Goal: Information Seeking & Learning: Compare options

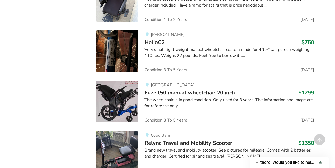
scroll to position [1035, 0]
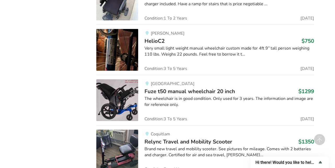
click at [112, 97] on img at bounding box center [117, 101] width 42 height 42
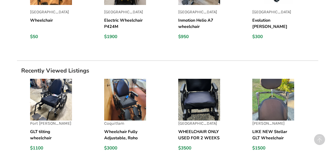
scroll to position [532, 0]
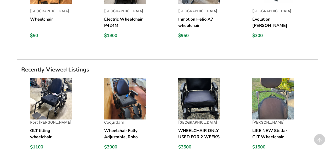
click at [39, 105] on img at bounding box center [51, 99] width 42 height 42
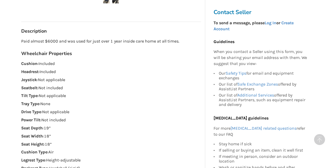
scroll to position [293, 0]
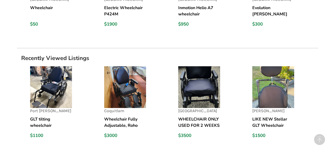
scroll to position [544, 0]
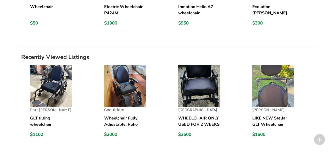
click at [272, 94] on img at bounding box center [273, 86] width 42 height 42
click at [115, 94] on img at bounding box center [125, 86] width 42 height 42
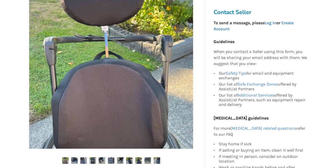
scroll to position [120, 0]
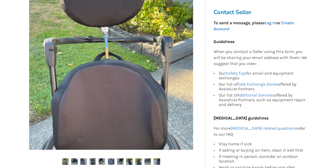
click at [72, 162] on img at bounding box center [74, 162] width 7 height 7
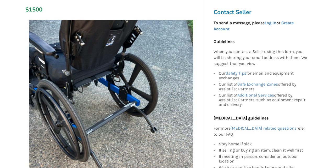
scroll to position [0, 0]
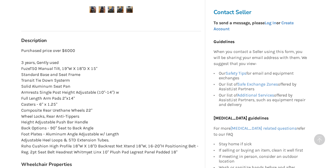
scroll to position [273, 0]
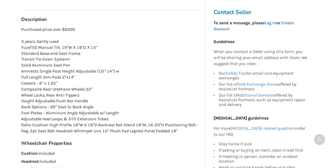
click at [323, 145] on circle at bounding box center [319, 139] width 11 height 11
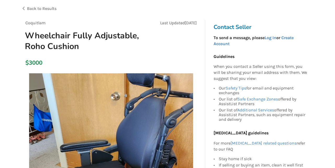
scroll to position [0, 0]
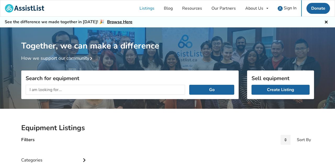
scroll to position [49, 0]
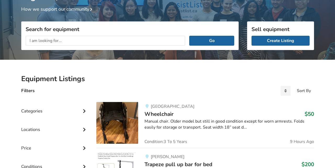
click at [91, 40] on input "text" at bounding box center [106, 41] width 160 height 10
type input "Milano chair"
click at [213, 40] on button "Go" at bounding box center [211, 41] width 45 height 10
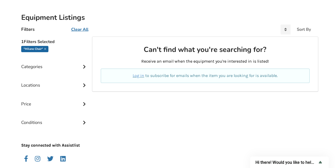
scroll to position [113, 0]
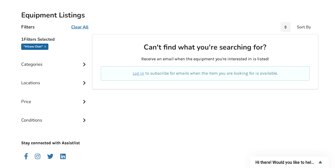
click at [33, 64] on div "Categories" at bounding box center [54, 60] width 67 height 19
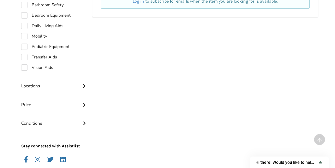
scroll to position [184, 0]
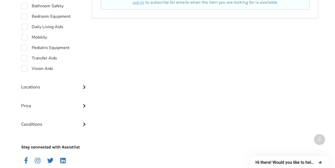
click at [84, 86] on icon at bounding box center [84, 86] width 5 height 4
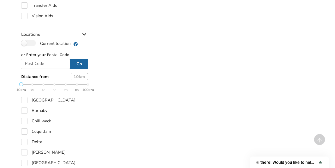
scroll to position [236, 0]
click at [23, 99] on label "[GEOGRAPHIC_DATA]" at bounding box center [48, 101] width 54 height 6
checkbox input "true"
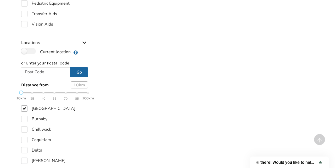
click at [54, 96] on span "55" at bounding box center [55, 99] width 4 height 6
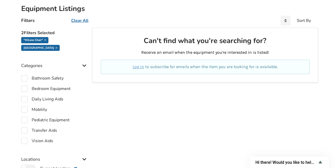
scroll to position [120, 0]
click at [26, 96] on label "Daily Living Aids" at bounding box center [42, 99] width 42 height 6
checkbox input "true"
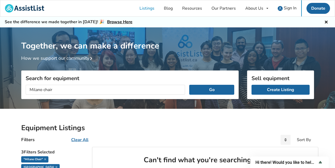
click at [45, 159] on icon at bounding box center [45, 159] width 2 height 3
click at [167, 88] on input "Milano chair" at bounding box center [106, 90] width 160 height 10
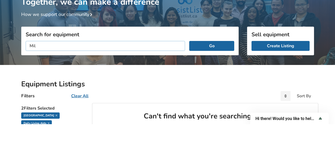
type input "Mi"
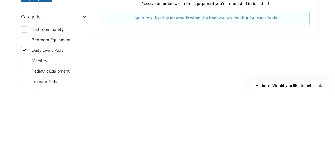
scroll to position [92, 0]
checkbox input "false"
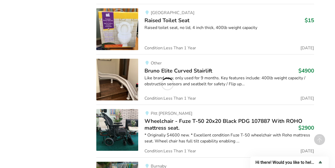
scroll to position [2120, 0]
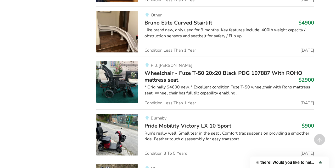
click at [123, 81] on img at bounding box center [117, 82] width 42 height 42
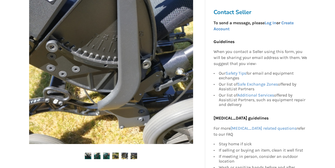
scroll to position [139, 0]
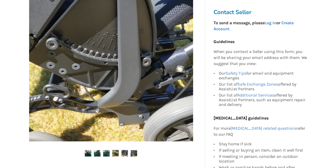
click at [97, 156] on img at bounding box center [97, 153] width 7 height 7
click at [98, 154] on img at bounding box center [97, 153] width 7 height 7
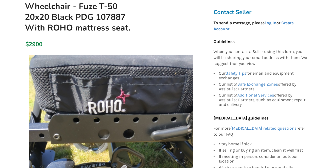
scroll to position [0, 0]
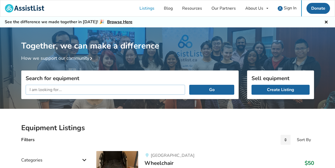
click at [75, 89] on input "text" at bounding box center [106, 90] width 160 height 10
type input "Tilt chair"
click at [214, 89] on button "Go" at bounding box center [211, 90] width 45 height 10
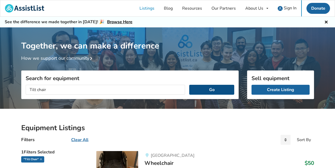
click at [219, 90] on button "Go" at bounding box center [211, 90] width 45 height 10
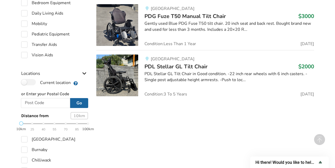
scroll to position [198, 0]
click at [26, 141] on label "[GEOGRAPHIC_DATA]" at bounding box center [48, 140] width 54 height 6
checkbox input "true"
click at [55, 127] on span "55" at bounding box center [55, 130] width 4 height 6
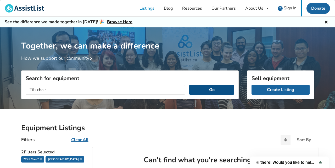
click at [222, 91] on button "Go" at bounding box center [211, 90] width 45 height 10
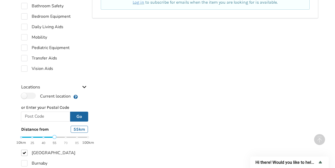
scroll to position [189, 0]
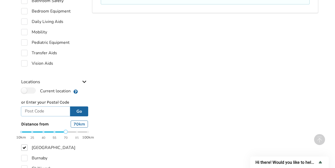
click at [56, 109] on input "text" at bounding box center [45, 112] width 49 height 10
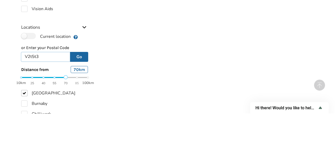
type input "V2t5t3"
click at [79, 109] on button "Go" at bounding box center [79, 112] width 18 height 10
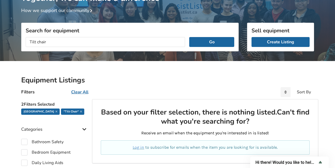
scroll to position [0, 0]
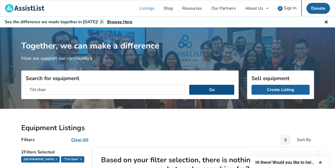
click at [223, 90] on button "Go" at bounding box center [211, 90] width 45 height 10
click at [219, 91] on button "Go" at bounding box center [211, 90] width 45 height 10
click at [218, 92] on button "Go" at bounding box center [211, 90] width 45 height 10
click at [218, 87] on button "Go" at bounding box center [211, 90] width 45 height 10
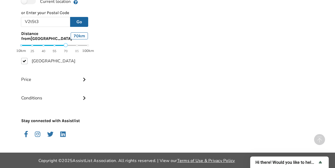
scroll to position [75, 0]
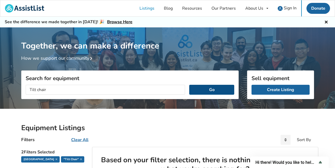
scroll to position [120, 0]
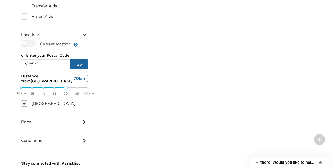
scroll to position [49, 0]
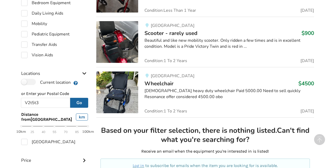
scroll to position [179, 0]
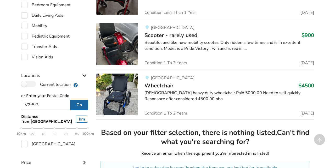
click at [50, 104] on input "V2t5t3" at bounding box center [45, 105] width 49 height 10
type input "V"
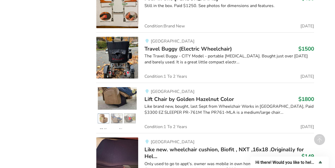
scroll to position [1961, 0]
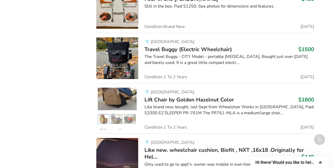
click at [121, 94] on img at bounding box center [117, 109] width 42 height 42
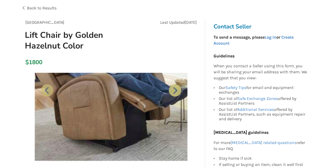
scroll to position [32, 0]
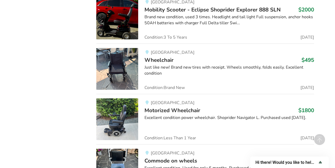
scroll to position [672, 0]
click at [121, 71] on img at bounding box center [117, 69] width 42 height 42
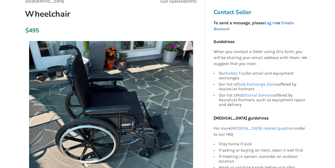
scroll to position [54, 0]
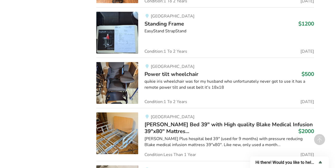
scroll to position [1782, 0]
click at [129, 83] on img at bounding box center [117, 83] width 42 height 42
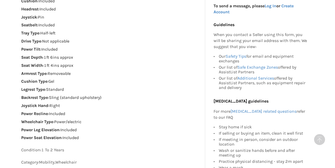
scroll to position [340, 0]
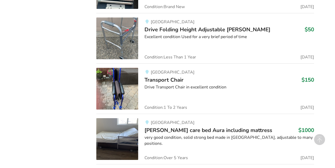
scroll to position [1006, 0]
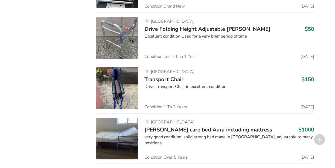
click at [120, 88] on img at bounding box center [117, 88] width 42 height 42
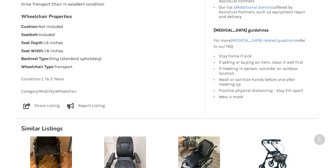
scroll to position [309, 0]
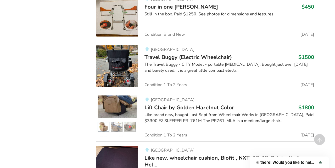
scroll to position [1953, 0]
click at [124, 64] on img at bounding box center [117, 67] width 42 height 42
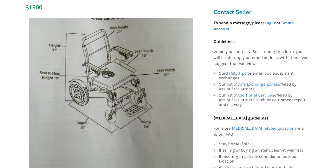
scroll to position [88, 0]
click at [166, 118] on img at bounding box center [111, 100] width 164 height 164
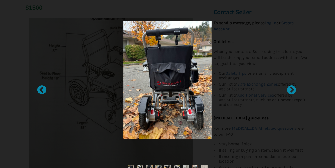
click at [291, 90] on div at bounding box center [288, 87] width 5 height 5
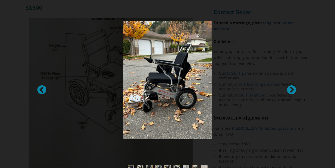
click at [289, 88] on div at bounding box center [288, 87] width 5 height 5
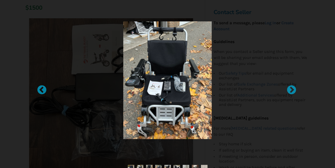
click at [289, 86] on div at bounding box center [288, 87] width 5 height 5
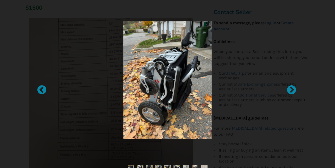
click at [291, 89] on div at bounding box center [288, 87] width 5 height 5
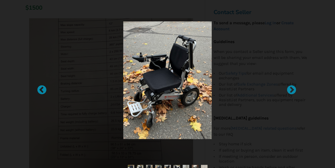
click at [291, 89] on div at bounding box center [288, 87] width 5 height 5
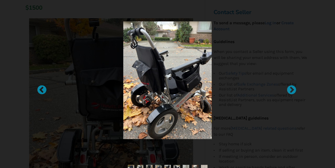
click at [291, 90] on div at bounding box center [288, 87] width 5 height 5
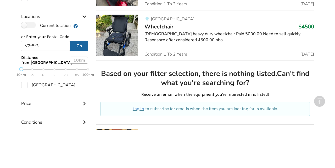
scroll to position [199, 0]
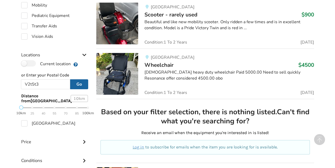
click at [46, 84] on input "V2t5t3" at bounding box center [45, 85] width 49 height 10
type input "V"
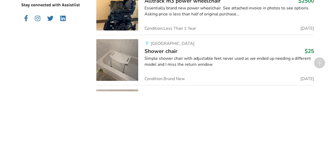
scroll to position [302, 0]
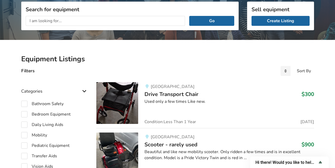
scroll to position [0, 0]
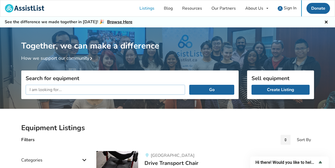
click at [82, 87] on input "text" at bounding box center [106, 90] width 160 height 10
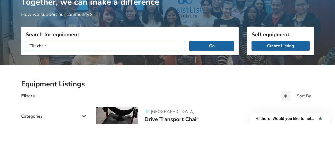
type input "Tilt chair"
click at [214, 89] on button "Go" at bounding box center [211, 90] width 45 height 10
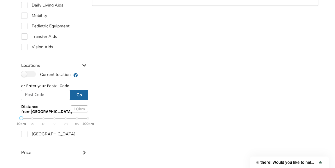
scroll to position [257, 0]
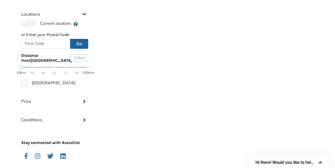
click at [34, 83] on label "[GEOGRAPHIC_DATA]" at bounding box center [48, 83] width 54 height 6
click at [21, 83] on label "[GEOGRAPHIC_DATA]" at bounding box center [48, 83] width 54 height 6
checkbox input "false"
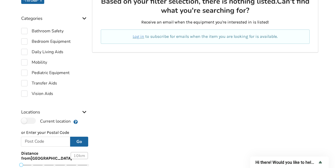
scroll to position [159, 0]
click at [14, 104] on div "Equipment Listings Filters Clear All Sort By Most recent Price ascending Price …" at bounding box center [167, 107] width 335 height 315
click at [24, 84] on label "Transfer Aids" at bounding box center [39, 83] width 36 height 6
checkbox input "true"
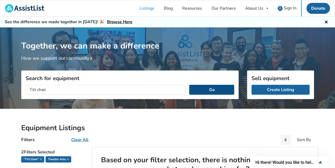
click at [203, 87] on button "Go" at bounding box center [211, 90] width 45 height 10
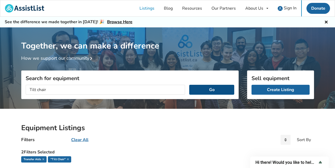
click at [204, 92] on button "Go" at bounding box center [211, 90] width 45 height 10
click at [213, 88] on button "Go" at bounding box center [211, 90] width 45 height 10
click at [213, 91] on button "Go" at bounding box center [211, 90] width 45 height 10
click at [214, 92] on button "Go" at bounding box center [211, 90] width 45 height 10
click at [197, 88] on button "Go" at bounding box center [211, 90] width 45 height 10
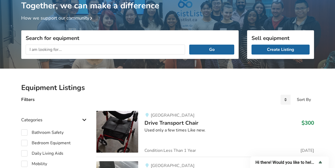
scroll to position [41, 0]
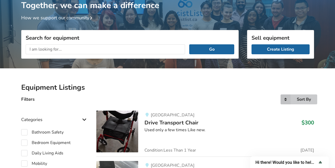
click at [282, 99] on icon at bounding box center [285, 100] width 10 height 10
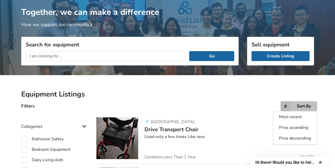
scroll to position [32, 0]
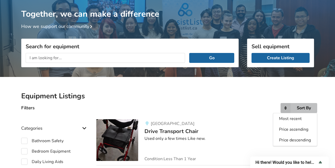
click at [281, 107] on icon at bounding box center [285, 108] width 10 height 10
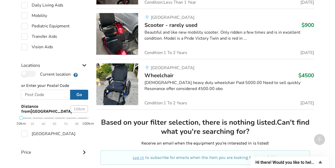
scroll to position [189, 0]
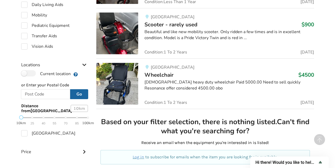
click at [25, 62] on div "Locations" at bounding box center [54, 61] width 67 height 19
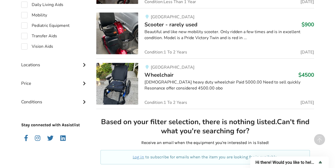
click at [83, 65] on icon at bounding box center [84, 64] width 5 height 4
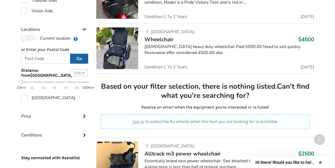
scroll to position [223, 0]
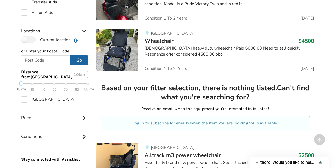
click at [83, 32] on icon at bounding box center [84, 30] width 5 height 4
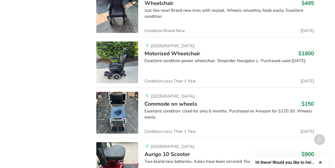
scroll to position [729, 0]
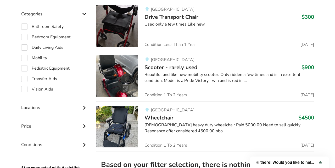
scroll to position [138, 0]
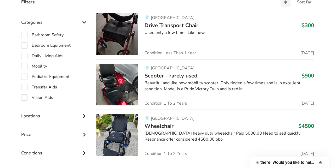
click at [83, 117] on icon at bounding box center [84, 115] width 5 height 4
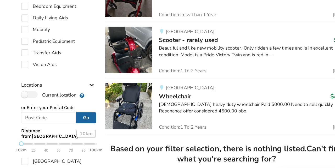
scroll to position [0, 0]
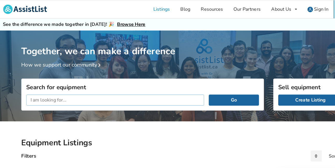
click at [35, 89] on input "text" at bounding box center [106, 90] width 160 height 10
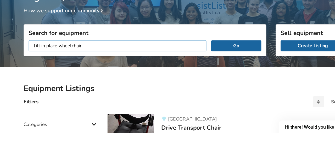
type input "Tilt in place wheelchair"
click at [210, 88] on button "Go" at bounding box center [211, 90] width 45 height 10
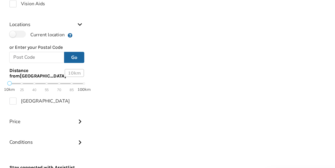
scroll to position [242, 0]
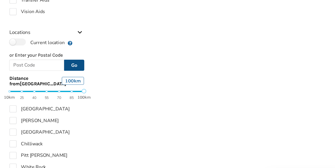
click at [77, 56] on button "Go" at bounding box center [79, 59] width 18 height 10
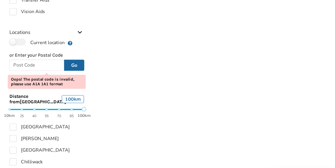
click at [95, 137] on div "Chilliwack Tilt In Place Wheelchair $2000 Tilt-in-place wheelchairs are great f…" at bounding box center [205, 122] width 226 height 435
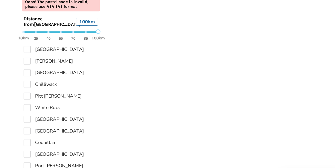
scroll to position [312, 0]
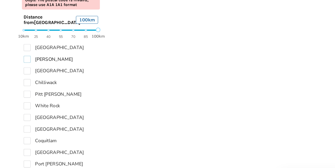
click at [24, 55] on label "[PERSON_NAME]" at bounding box center [43, 55] width 44 height 6
checkbox input "true"
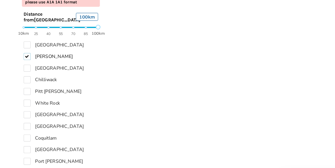
scroll to position [324, 0]
click at [22, 58] on label "[GEOGRAPHIC_DATA]" at bounding box center [48, 61] width 54 height 6
checkbox input "true"
click at [22, 37] on label "[GEOGRAPHIC_DATA]" at bounding box center [48, 40] width 54 height 6
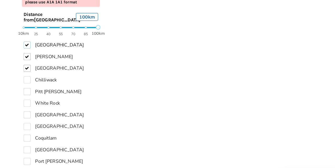
checkbox input "true"
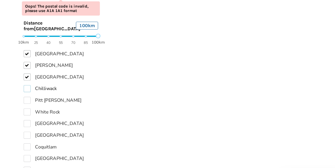
click at [23, 77] on label "Chilliwack" at bounding box center [36, 80] width 30 height 6
checkbox input "true"
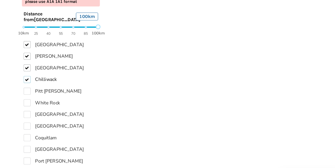
scroll to position [339, 0]
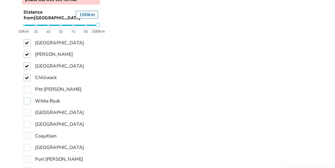
click at [24, 90] on label "White Rock" at bounding box center [37, 93] width 33 height 6
checkbox input "true"
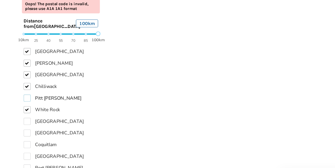
click at [22, 87] on label "Pitt [PERSON_NAME]" at bounding box center [47, 90] width 52 height 6
checkbox input "true"
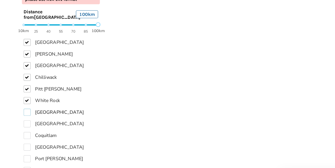
click at [24, 100] on label "[GEOGRAPHIC_DATA]" at bounding box center [48, 103] width 54 height 6
checkbox input "true"
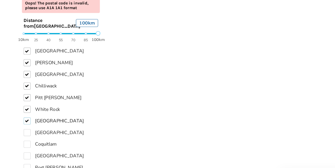
scroll to position [340, 0]
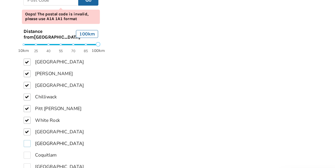
click at [24, 126] on label "[GEOGRAPHIC_DATA]" at bounding box center [48, 129] width 54 height 6
checkbox input "true"
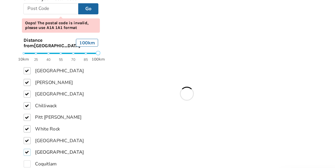
scroll to position [348, 0]
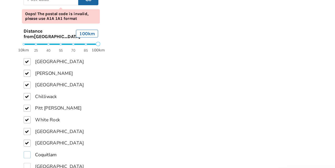
click at [25, 136] on label "Coquitlam" at bounding box center [36, 139] width 30 height 6
checkbox input "true"
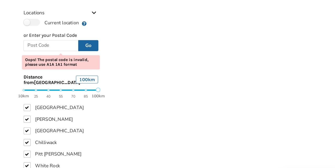
scroll to position [302, 0]
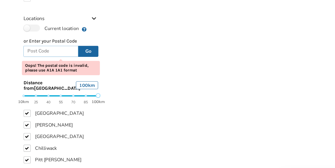
click at [30, 41] on input "text" at bounding box center [45, 46] width 49 height 10
type input "V2t5t3"
click at [80, 41] on button "Go" at bounding box center [79, 46] width 18 height 10
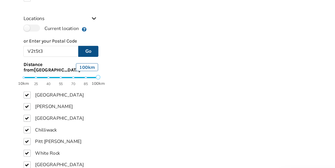
click at [80, 41] on button "Go" at bounding box center [79, 46] width 18 height 10
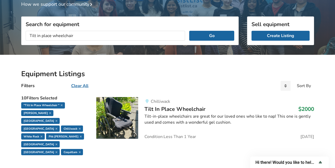
scroll to position [0, 0]
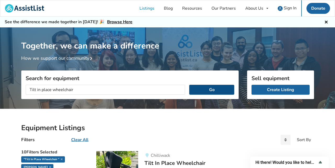
click at [196, 87] on button "Go" at bounding box center [211, 90] width 45 height 10
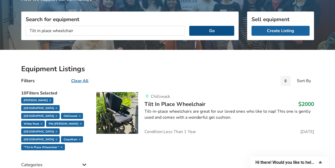
scroll to position [59, 0]
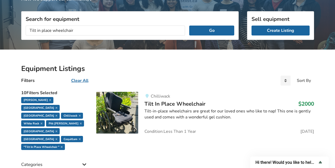
click at [117, 109] on img at bounding box center [117, 113] width 42 height 42
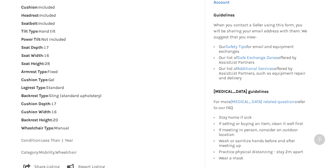
scroll to position [334, 0]
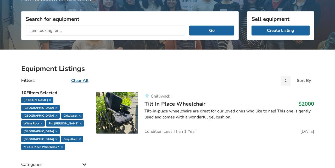
scroll to position [245, 0]
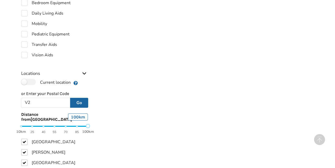
type input "V"
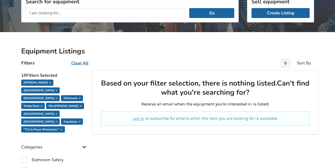
scroll to position [0, 0]
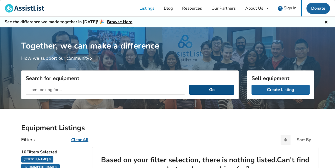
click at [204, 87] on button "Go" at bounding box center [211, 90] width 45 height 10
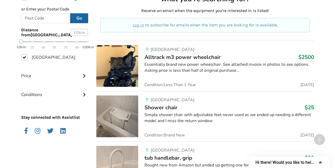
scroll to position [322, 0]
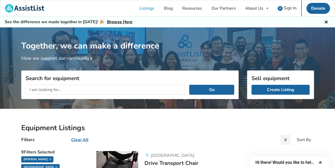
click at [142, 6] on link "Listings" at bounding box center [147, 8] width 24 height 16
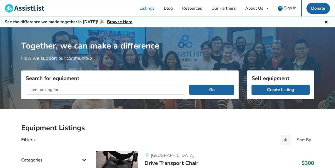
click at [144, 7] on link "Listings" at bounding box center [147, 8] width 24 height 16
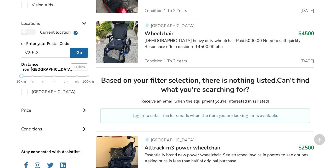
scroll to position [231, 0]
click at [54, 50] on input "V2t5t3" at bounding box center [45, 53] width 49 height 10
type input "V"
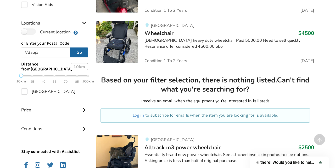
type input "V3a5j3"
click at [78, 53] on button "Go" at bounding box center [79, 53] width 18 height 10
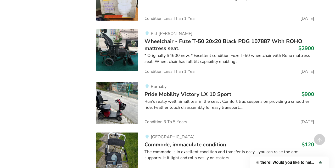
scroll to position [1766, 0]
click at [109, 52] on img at bounding box center [117, 50] width 42 height 42
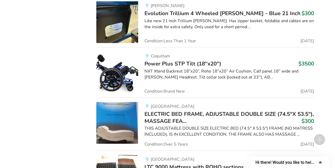
scroll to position [2405, 0]
click at [116, 72] on img at bounding box center [117, 73] width 42 height 42
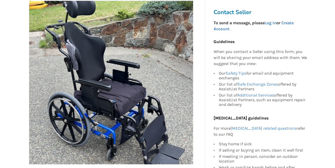
scroll to position [109, 0]
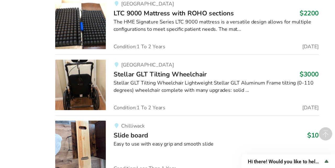
scroll to position [2532, 0]
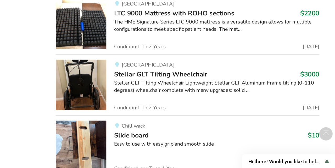
click at [114, 97] on img at bounding box center [117, 99] width 42 height 42
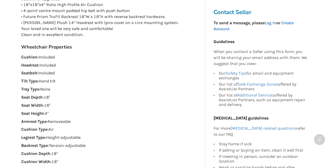
scroll to position [349, 0]
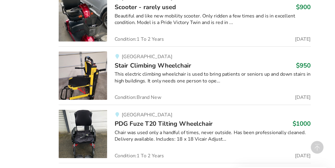
scroll to position [3072, 0]
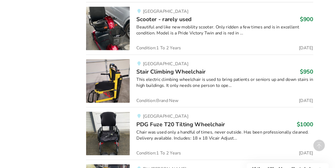
click at [112, 127] on img at bounding box center [117, 128] width 42 height 42
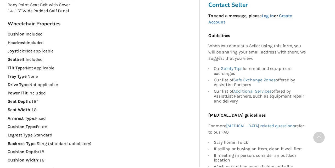
scroll to position [335, 0]
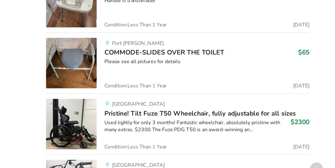
scroll to position [4474, 0]
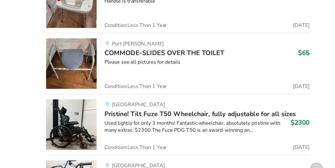
click at [108, 99] on img at bounding box center [117, 103] width 42 height 42
